Goal: Information Seeking & Learning: Learn about a topic

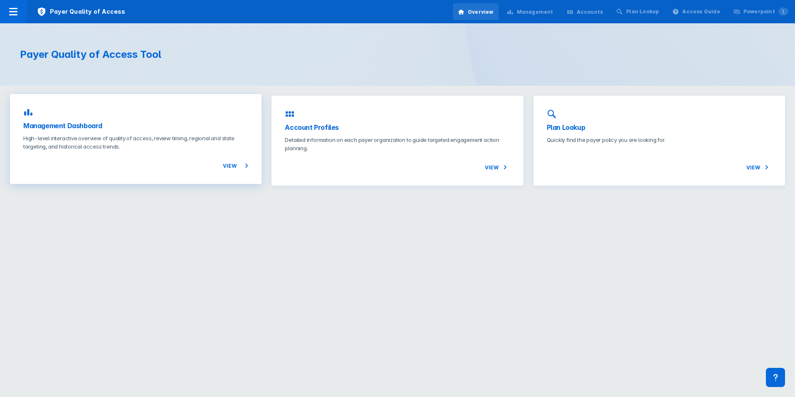
click at [188, 149] on p "High-level interactive overview of quality of access, review timing, regional a…" at bounding box center [135, 142] width 225 height 17
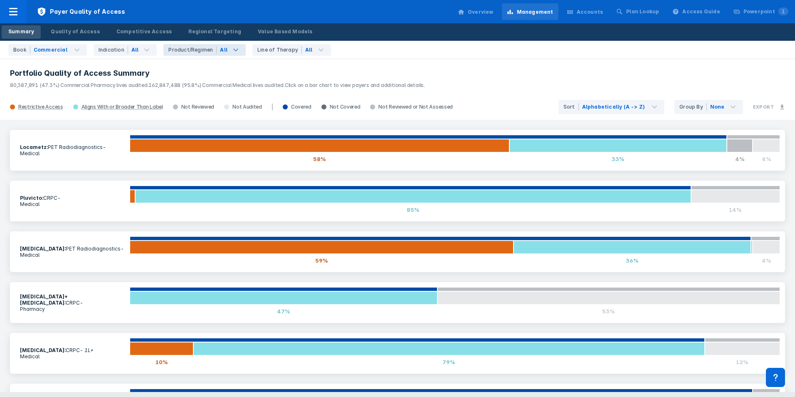
click at [231, 52] on icon at bounding box center [236, 50] width 10 height 10
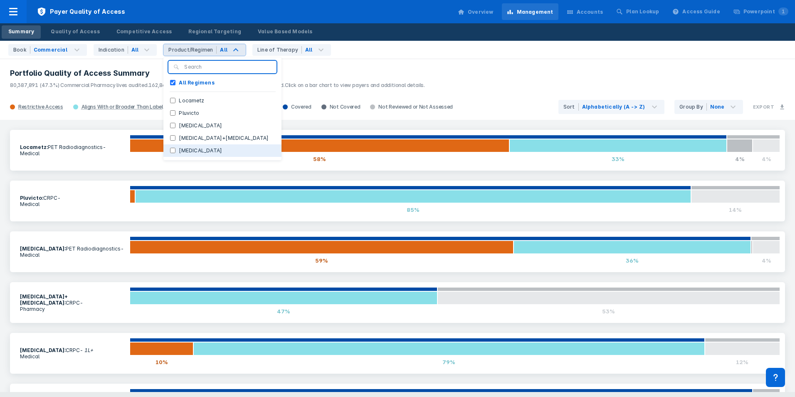
click at [193, 150] on button "Xofigo" at bounding box center [222, 150] width 118 height 12
checkbox Regimens "false"
checkbox input "true"
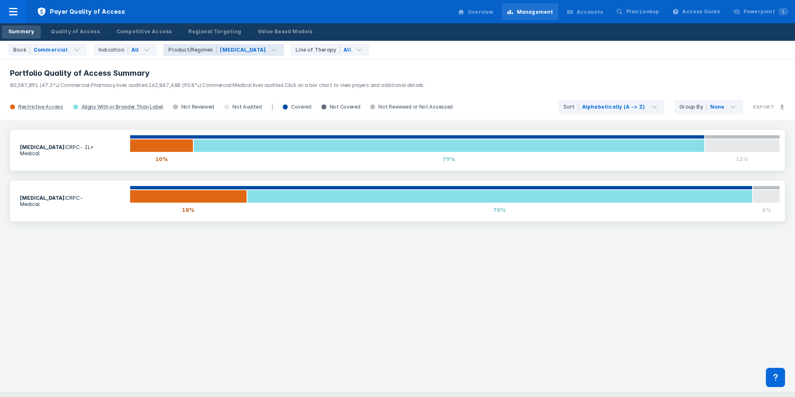
click at [203, 268] on div "Xofigo : CRPC - 1L+ Medical 10% 79% 12% Xofigo : CRPC - Medical 18% 78% 4%" at bounding box center [397, 256] width 795 height 272
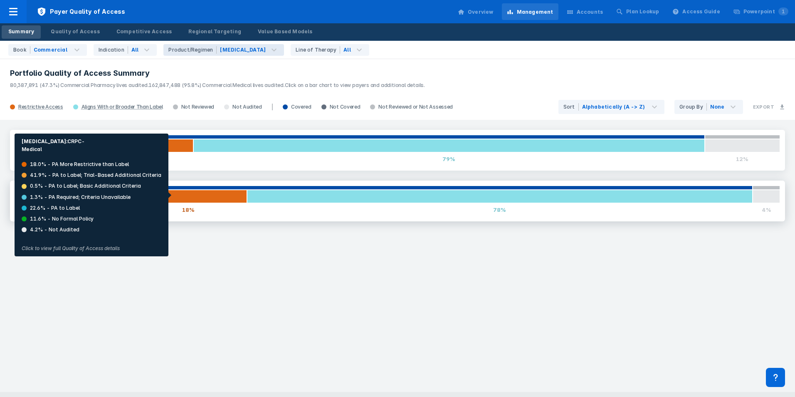
click at [171, 195] on div at bounding box center [188, 196] width 117 height 13
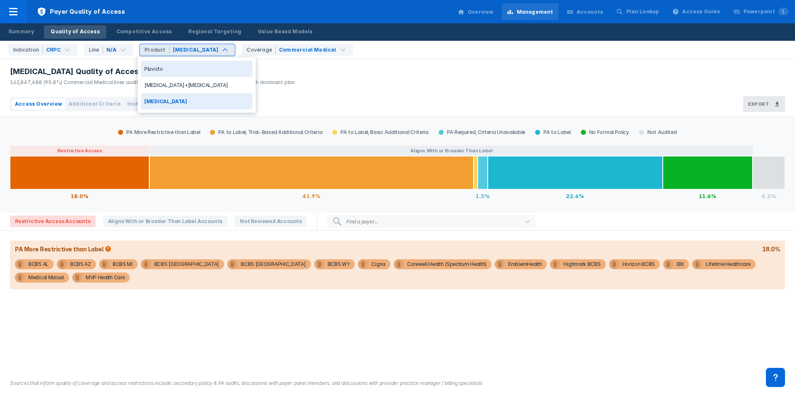
click at [200, 51] on div "Product Xofigo" at bounding box center [187, 50] width 95 height 12
drag, startPoint x: 291, startPoint y: 68, endPoint x: 292, endPoint y: 61, distance: 7.5
click at [291, 67] on div "Xofigo Quality of Access: Sep 2025 162,847,488 (95.8%) Commercial Medical lives…" at bounding box center [397, 75] width 795 height 33
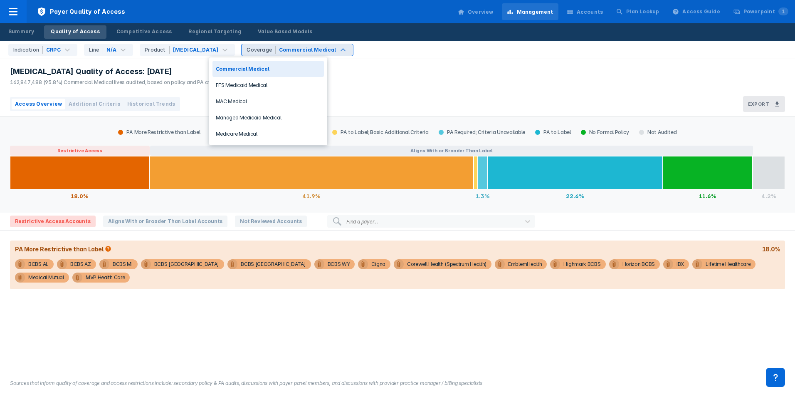
click at [298, 54] on div "Coverage Commercial Medical" at bounding box center [297, 50] width 111 height 12
click at [284, 130] on div "Medicare Medical" at bounding box center [268, 134] width 111 height 16
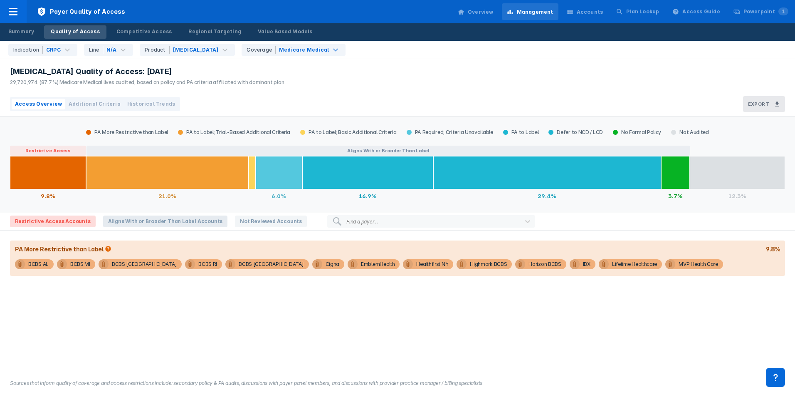
click at [143, 223] on span "Aligns With or Broader Than Label Accounts" at bounding box center [165, 221] width 125 height 12
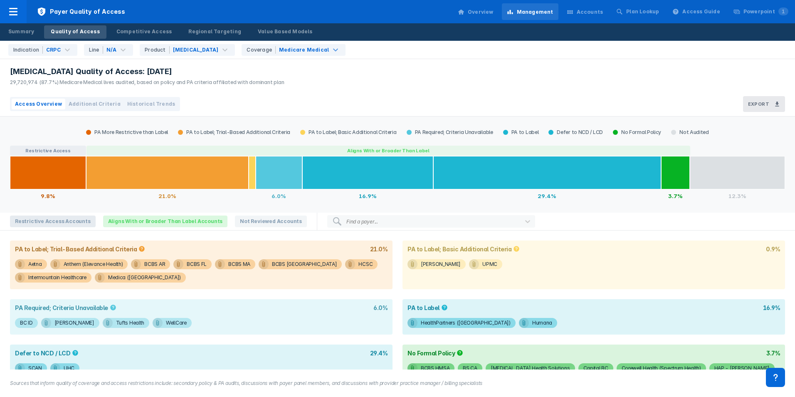
click at [75, 218] on span "Restrictive Access Accounts" at bounding box center [53, 221] width 86 height 12
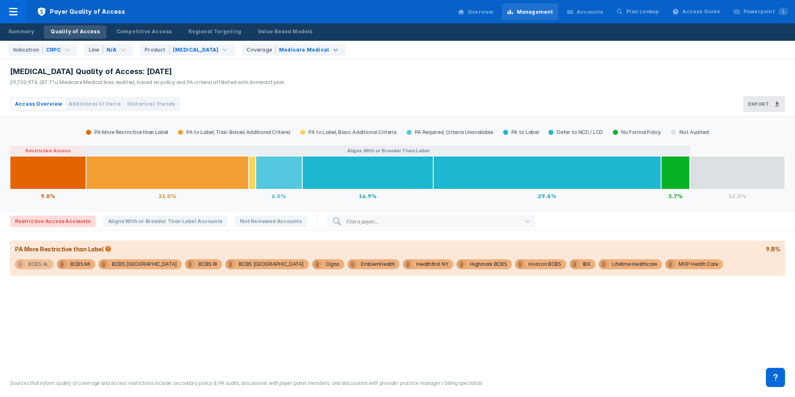
click at [37, 265] on div "BCBS AL" at bounding box center [38, 264] width 20 height 10
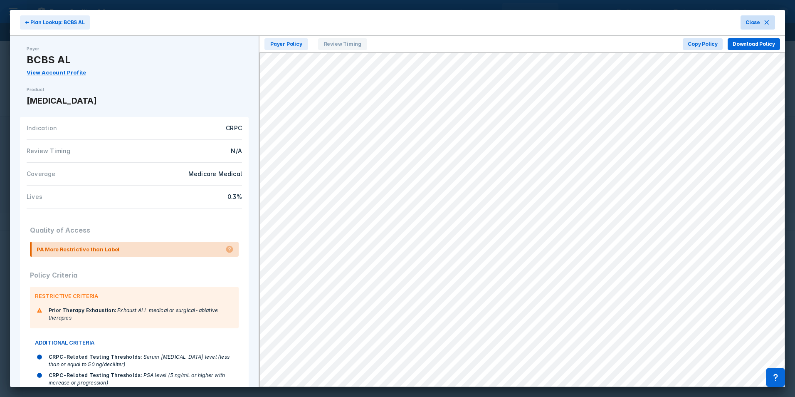
click at [762, 25] on button "Close" at bounding box center [758, 22] width 35 height 14
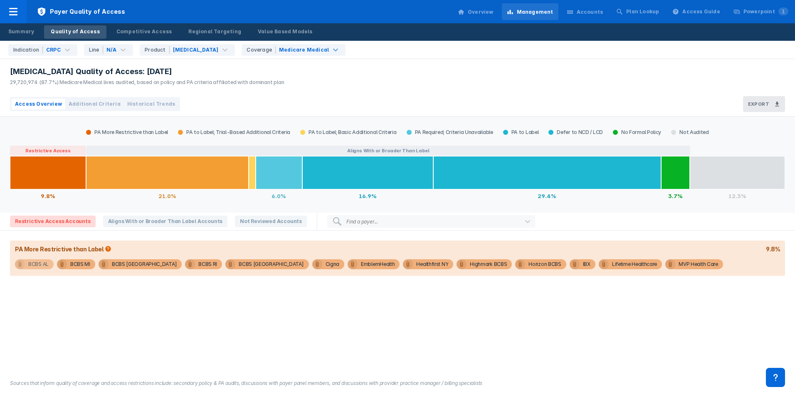
click at [39, 265] on div "BCBS AL" at bounding box center [38, 264] width 20 height 10
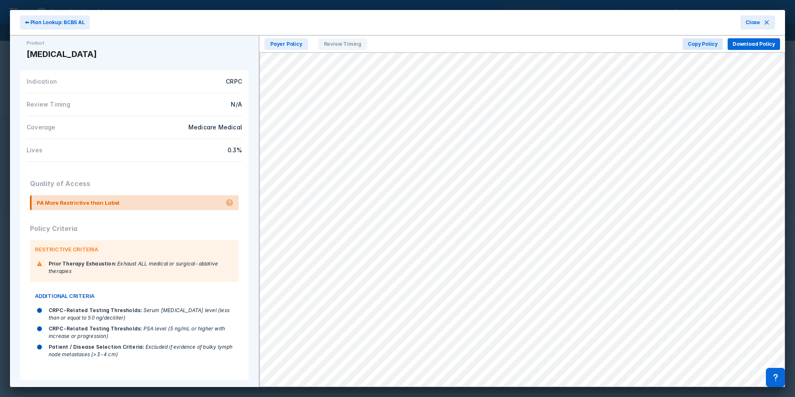
scroll to position [50, 0]
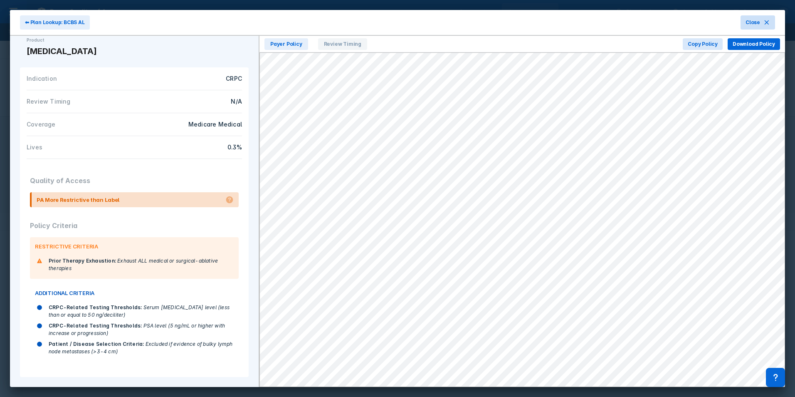
click at [754, 28] on button "Close" at bounding box center [758, 22] width 35 height 14
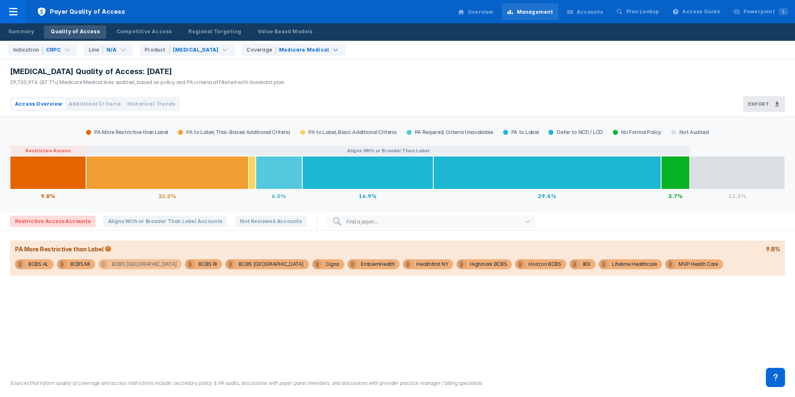
click at [133, 268] on div "BCBS MN" at bounding box center [144, 264] width 65 height 10
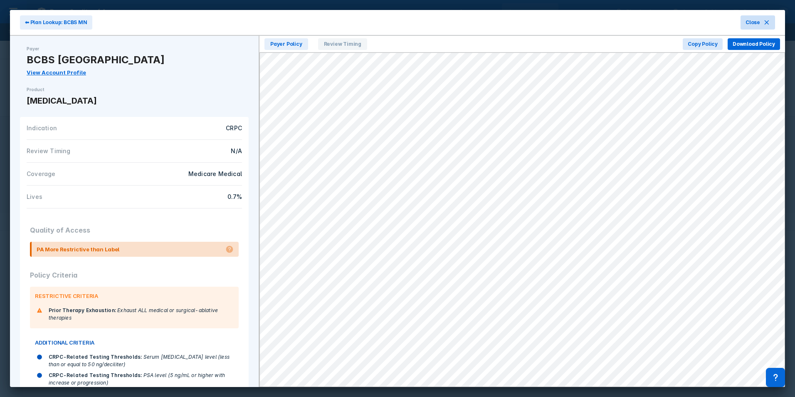
click at [756, 23] on span "Close" at bounding box center [753, 22] width 15 height 7
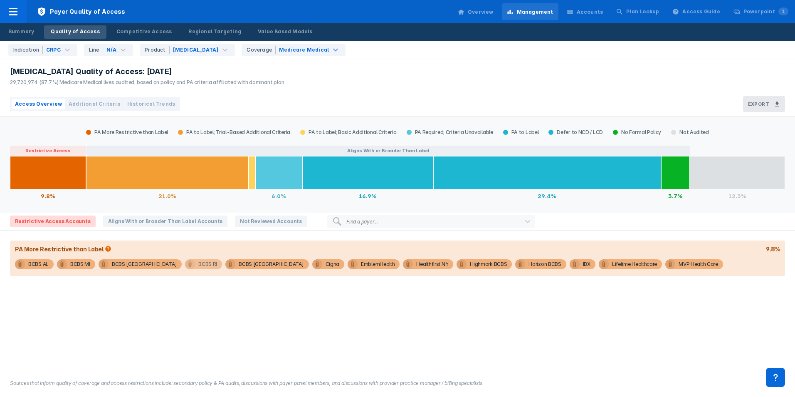
click at [198, 267] on div "BCBS RI" at bounding box center [207, 264] width 19 height 10
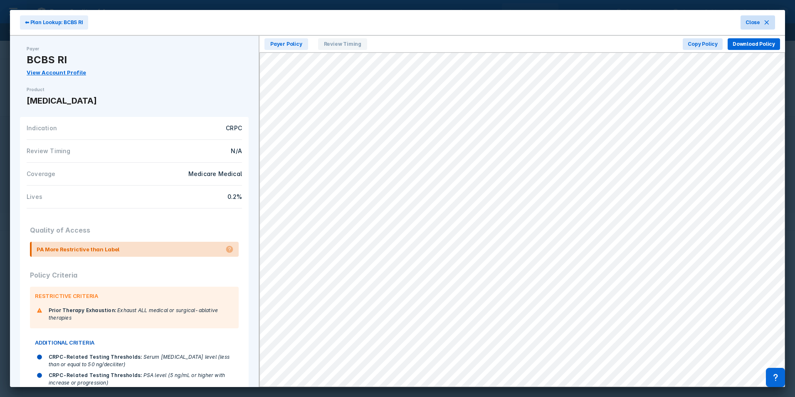
click at [752, 23] on span "Close" at bounding box center [753, 22] width 15 height 7
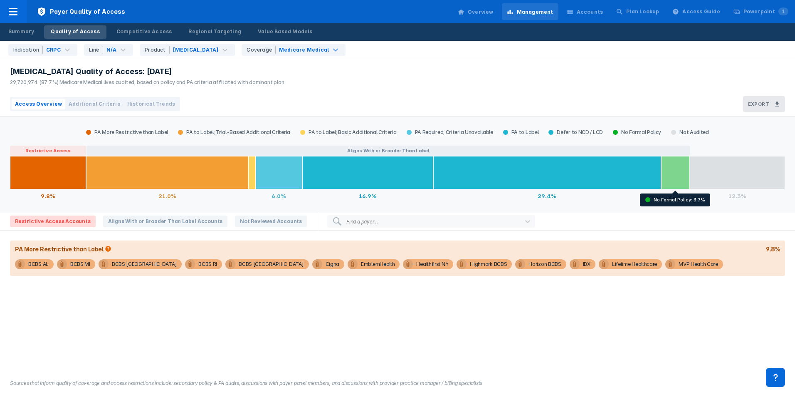
click at [680, 181] on div at bounding box center [675, 172] width 29 height 33
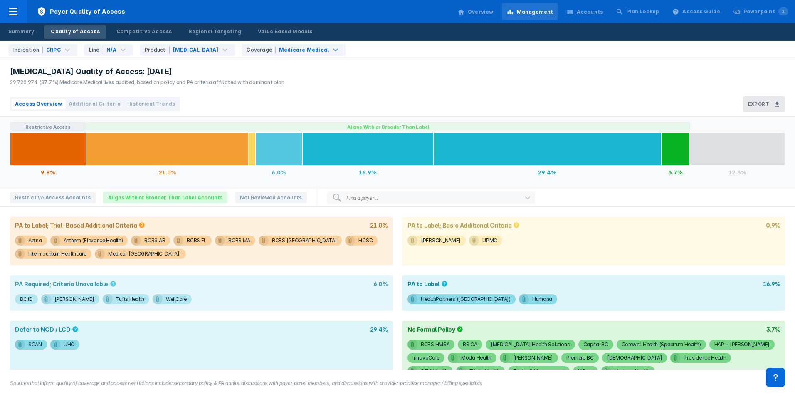
scroll to position [47, 0]
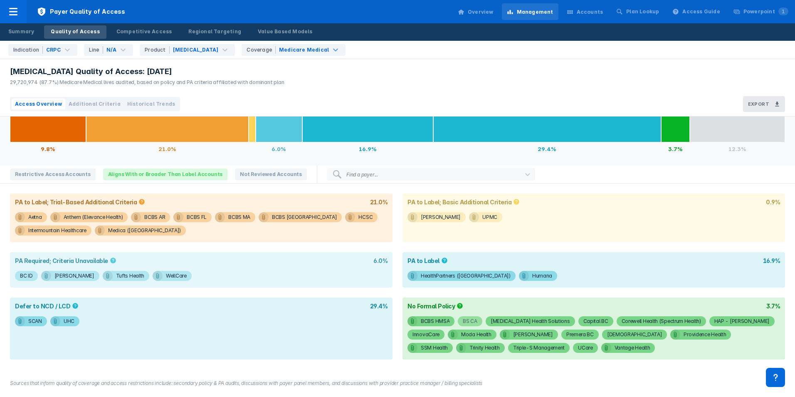
click at [470, 320] on div "BS CA" at bounding box center [470, 321] width 15 height 10
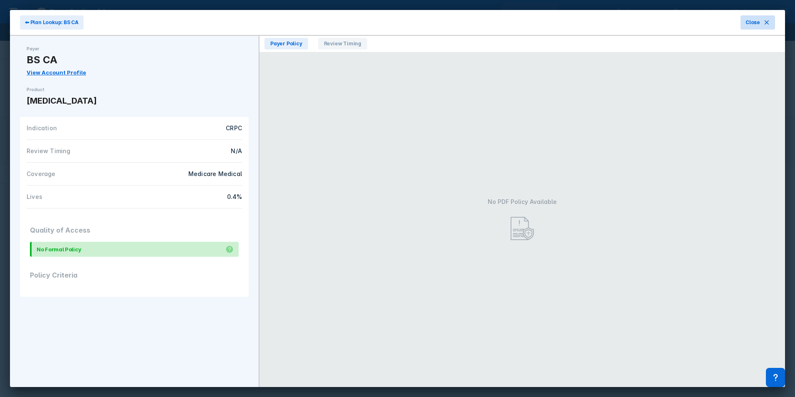
click at [753, 22] on span "Close" at bounding box center [753, 22] width 15 height 7
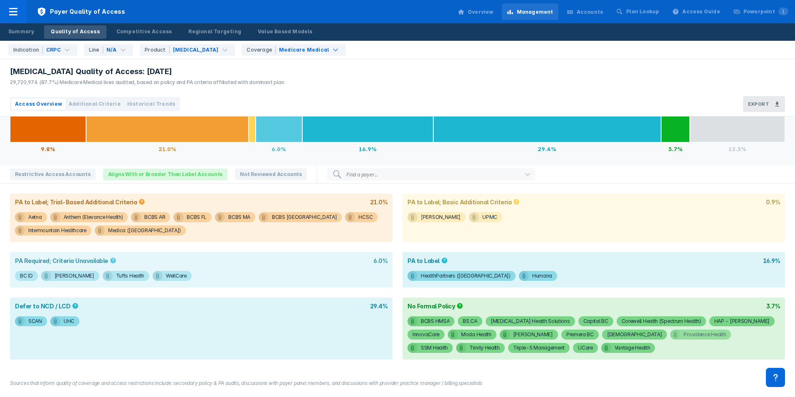
click at [684, 336] on div "Providence Health" at bounding box center [705, 334] width 42 height 10
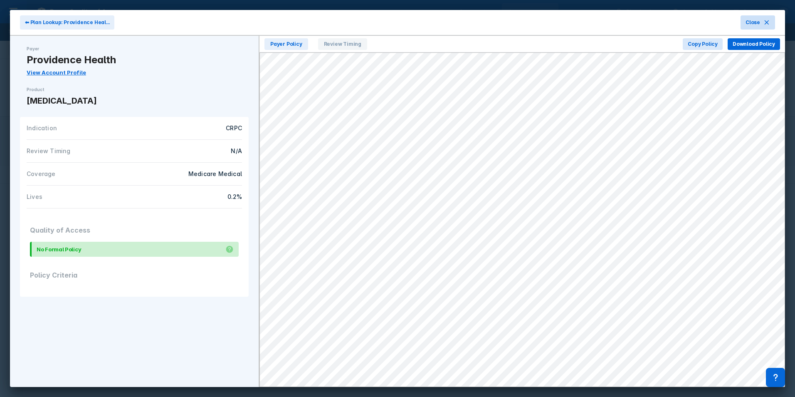
click at [758, 22] on span "Close" at bounding box center [753, 22] width 15 height 7
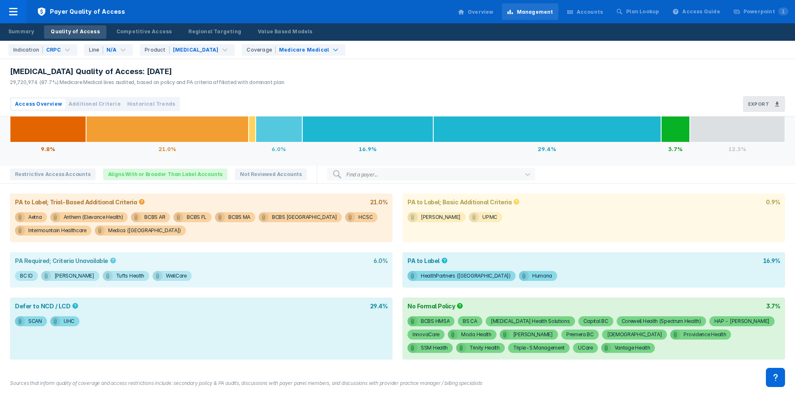
click at [88, 100] on button "Additional Criteria" at bounding box center [94, 104] width 59 height 11
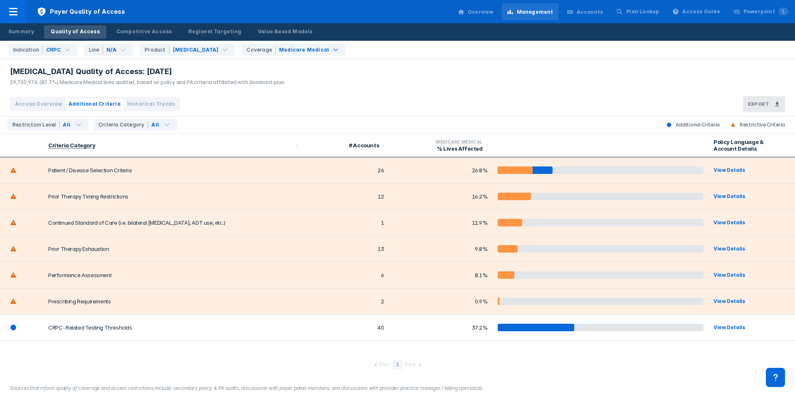
click at [152, 105] on span "Historical Trends" at bounding box center [151, 103] width 48 height 7
